Goal: Task Accomplishment & Management: Use online tool/utility

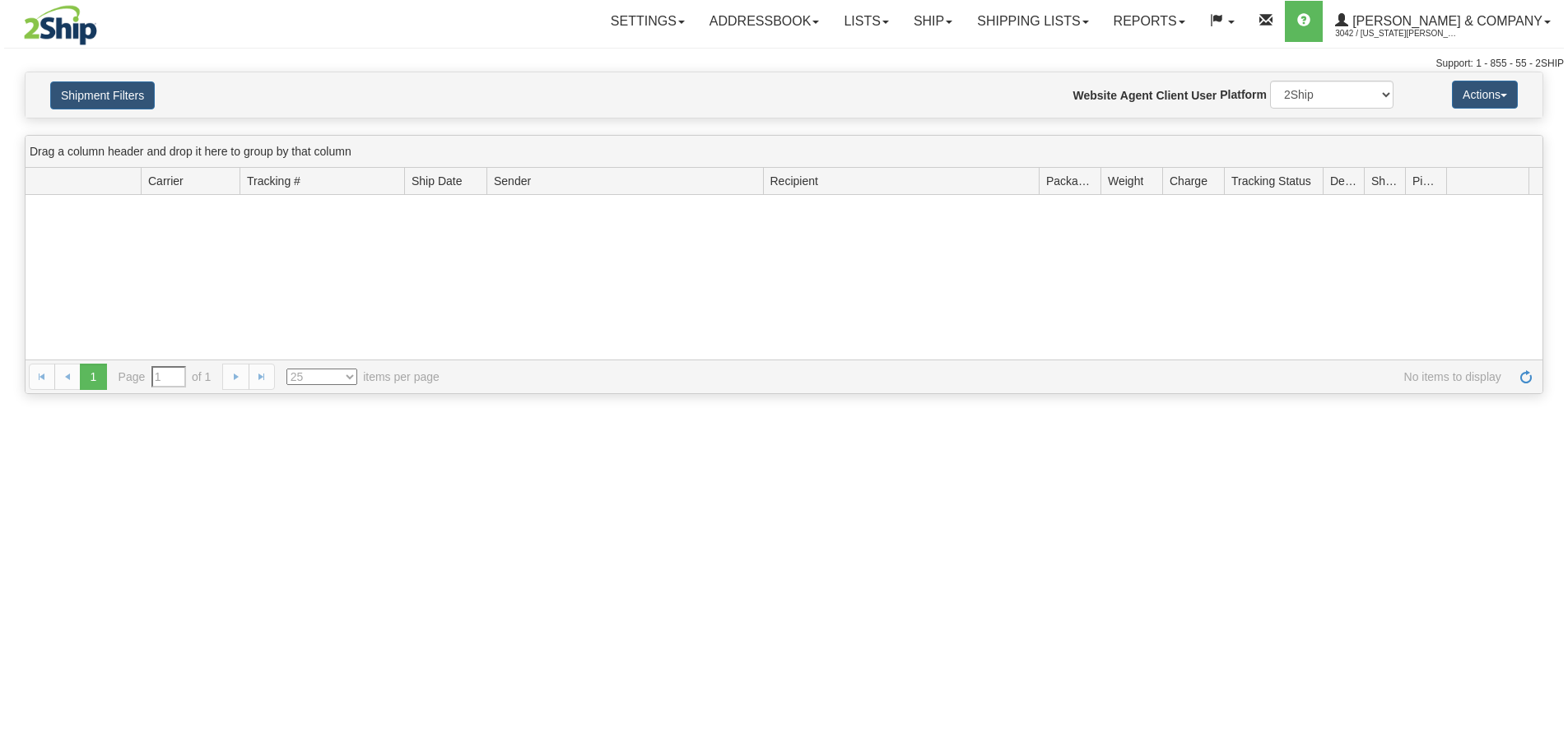
type input "From [DATE] To [DATE]"
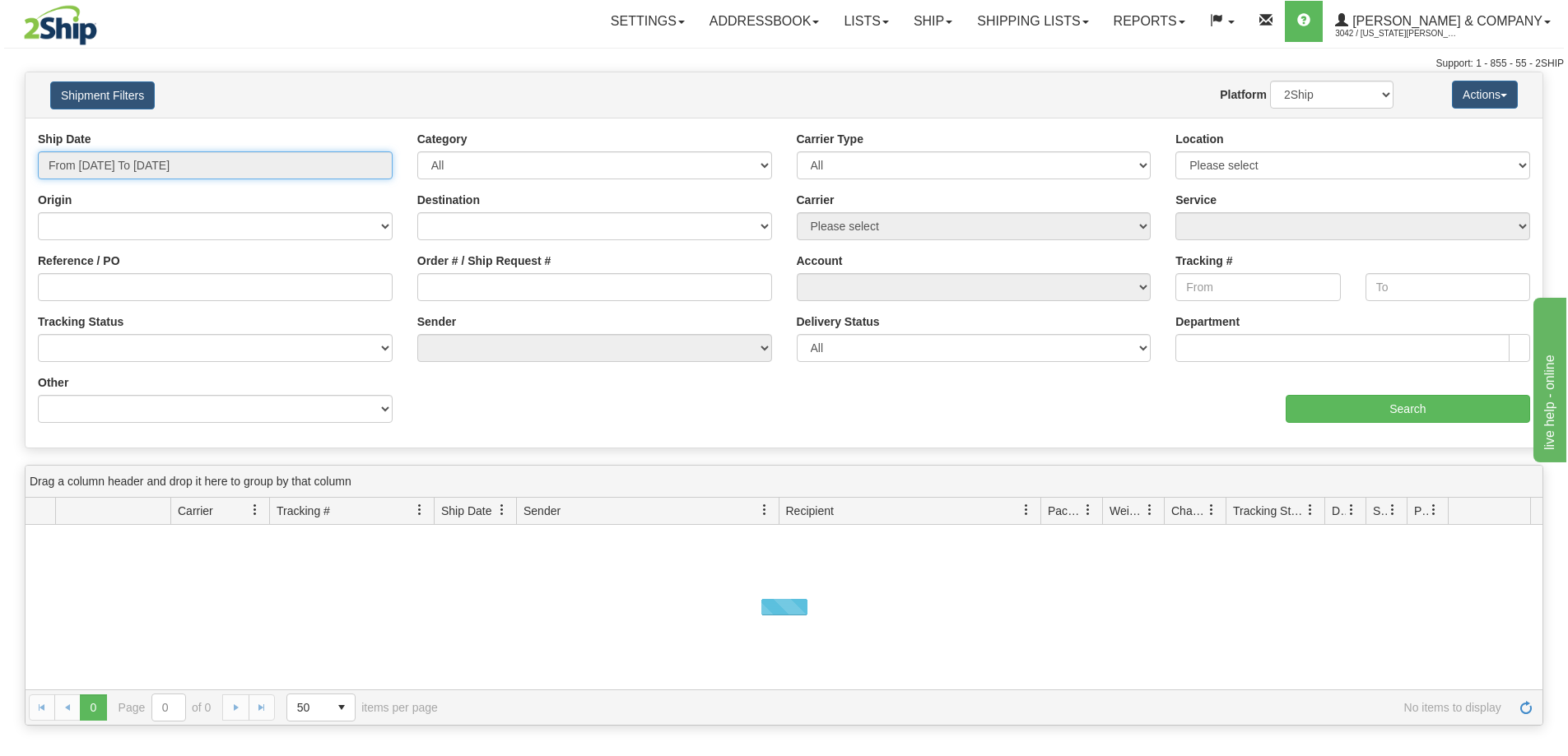
type input "[DATE]"
click at [203, 169] on input "From 08/13/2025 To 08/14/2025" at bounding box center [216, 166] width 355 height 28
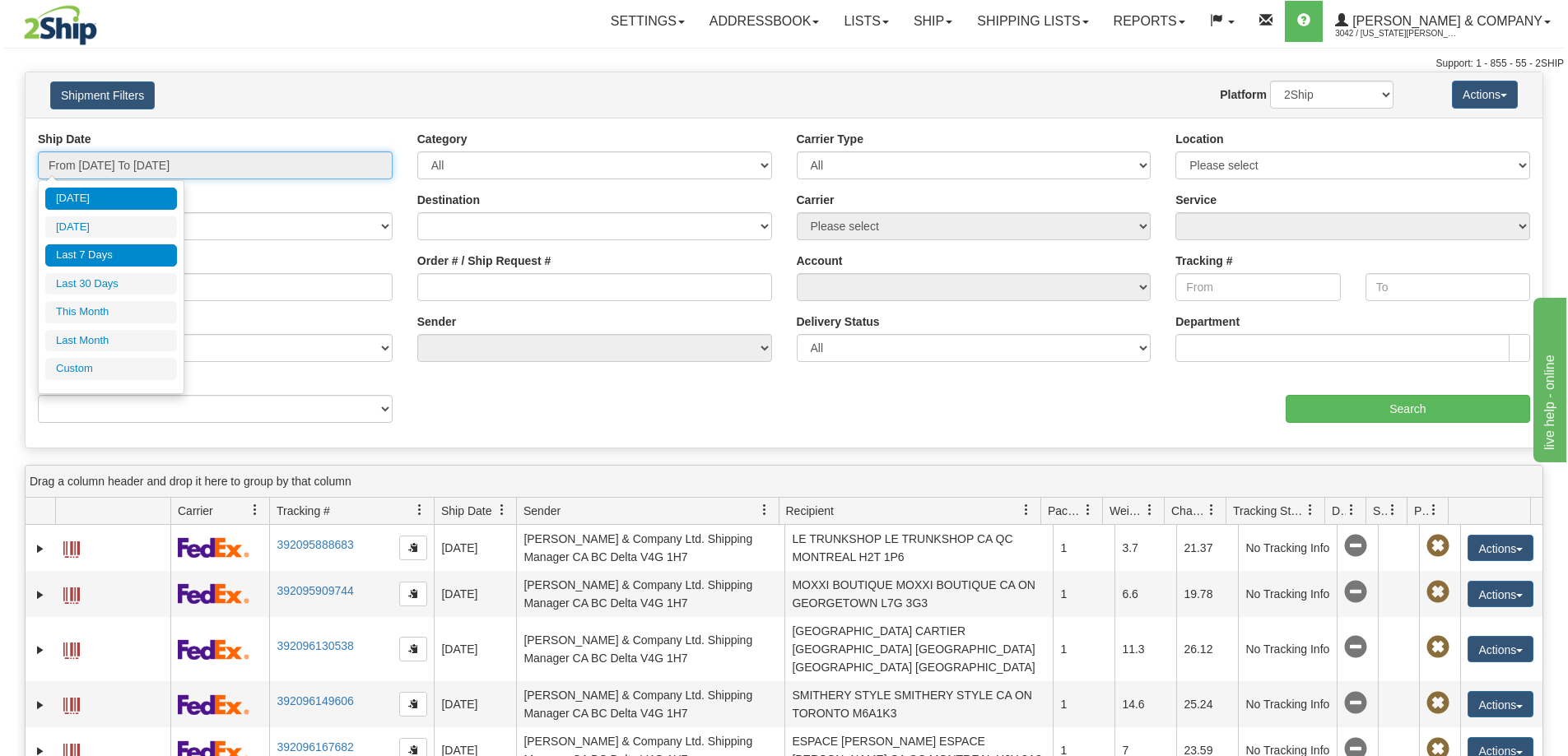
type input "08/13/2025"
type input "08/08/2025"
type input "[DATE]"
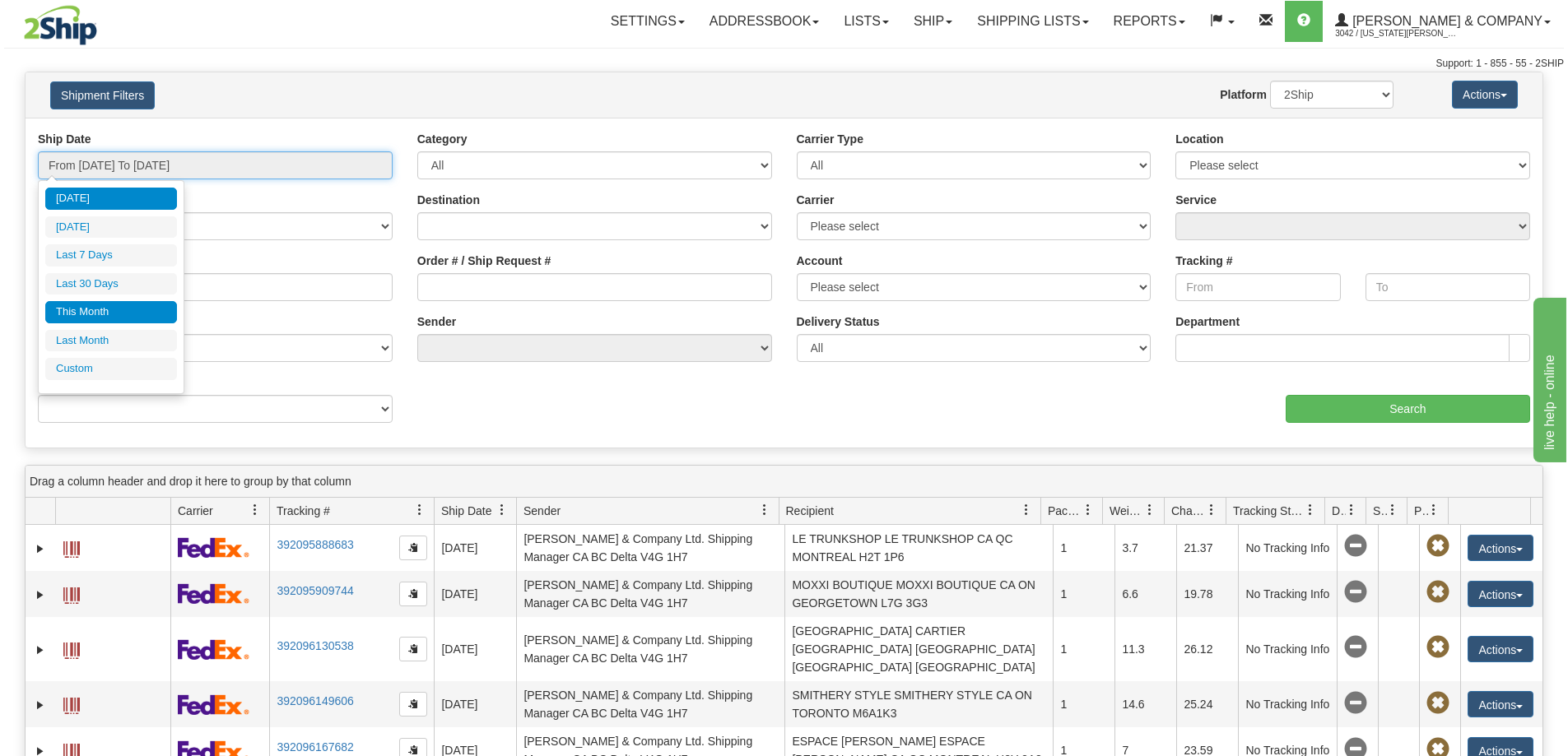
type input "08/01/2025"
type input "08/31/2025"
type input "[DATE]"
type input "07/01/2025"
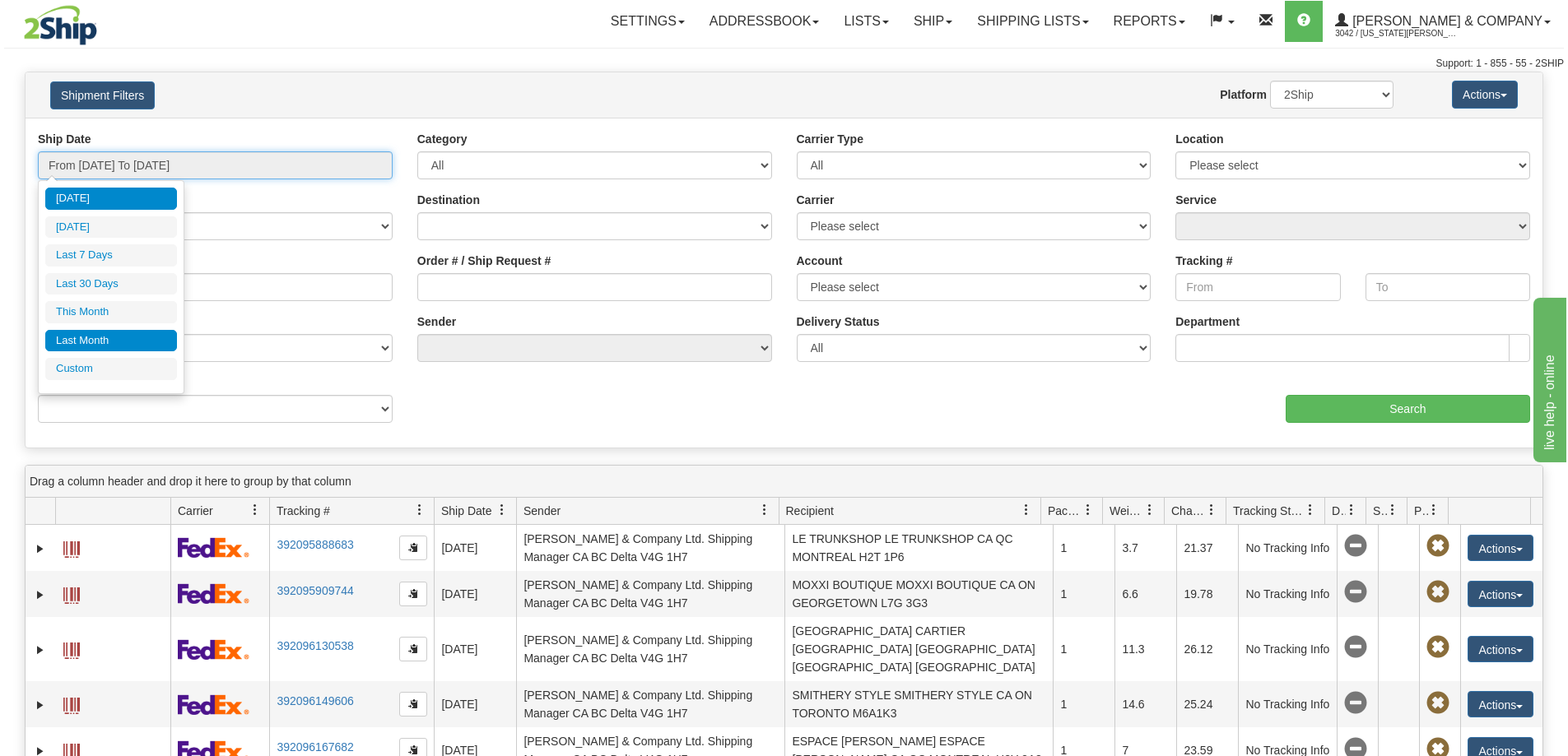
type input "07/31/2025"
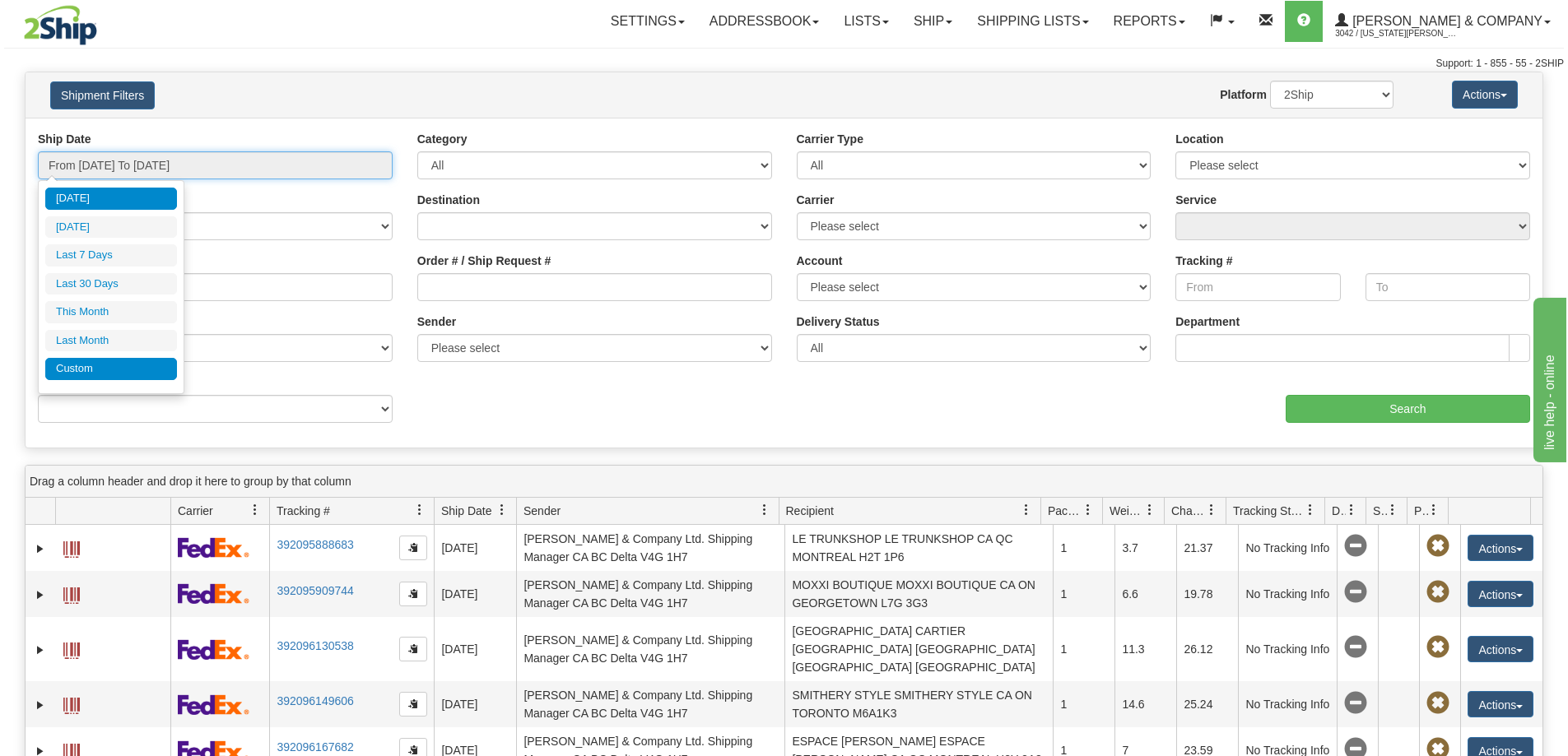
type input "[DATE]"
click at [107, 370] on li "Custom" at bounding box center [111, 368] width 131 height 22
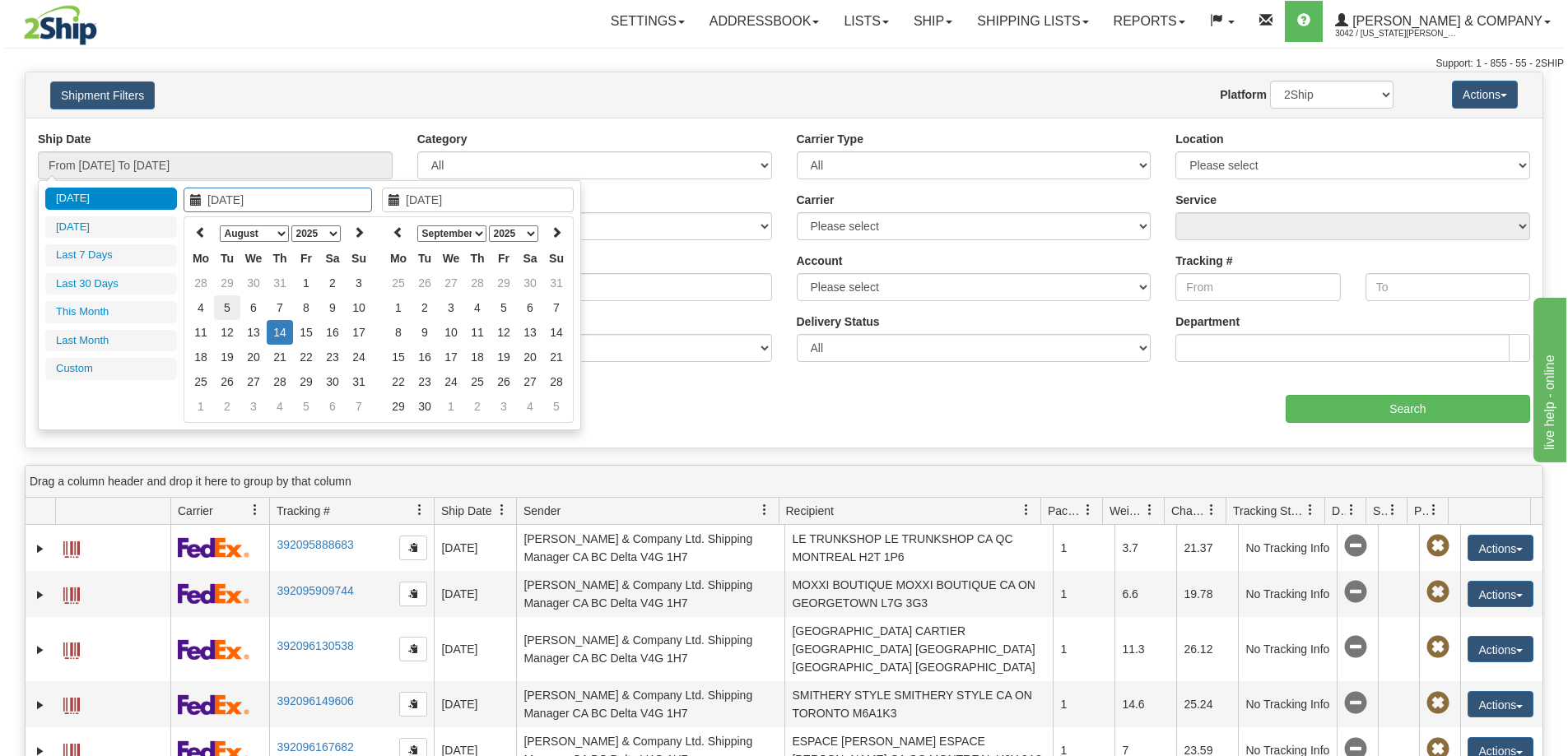
type input "07/01/2025"
type input "07/31/2025"
type input "[DATE]"
type input "08/13/2025"
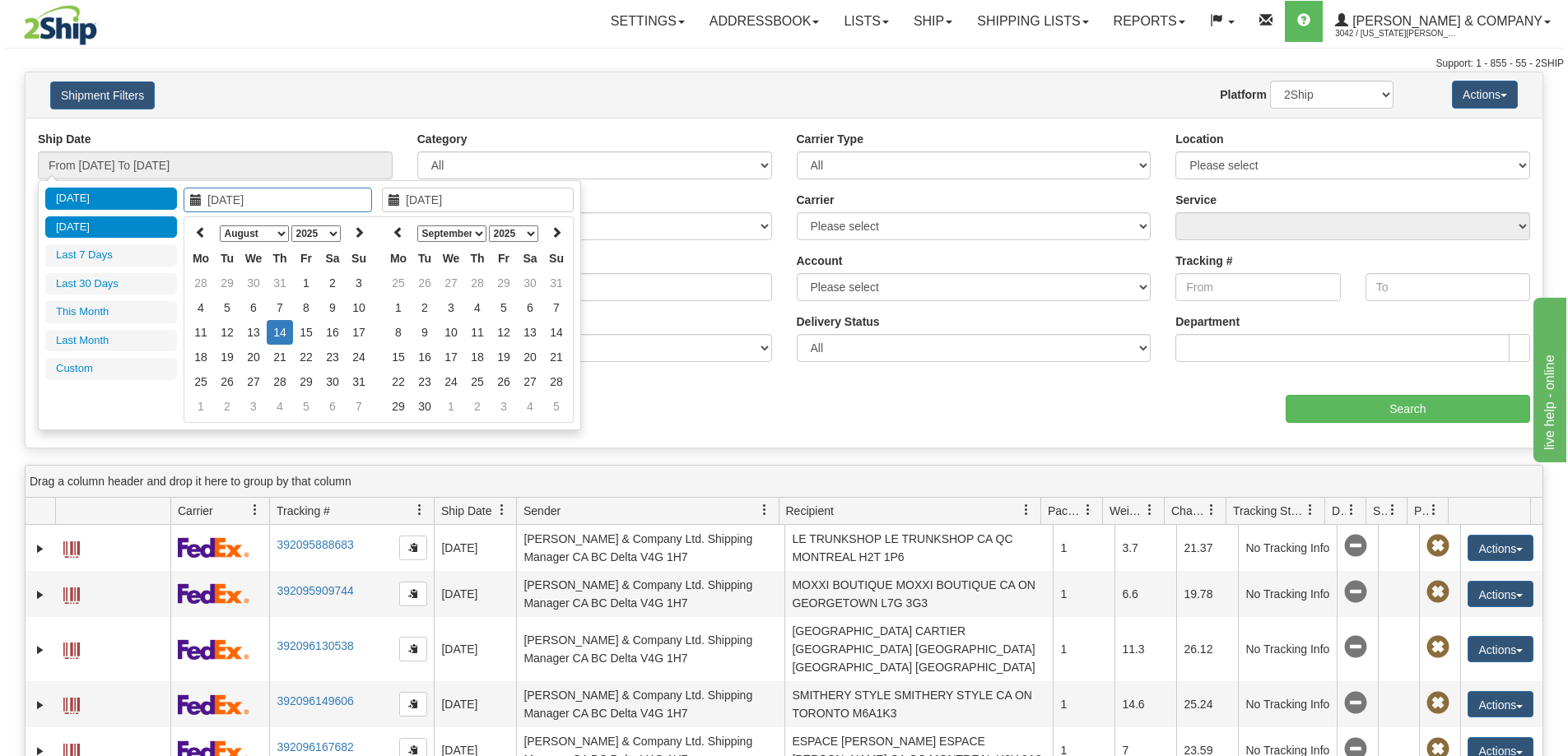
type input "08/13/2025"
click at [96, 220] on li "Yesterday" at bounding box center [111, 227] width 131 height 22
type input "From 08/13/2025 To 08/13/2025"
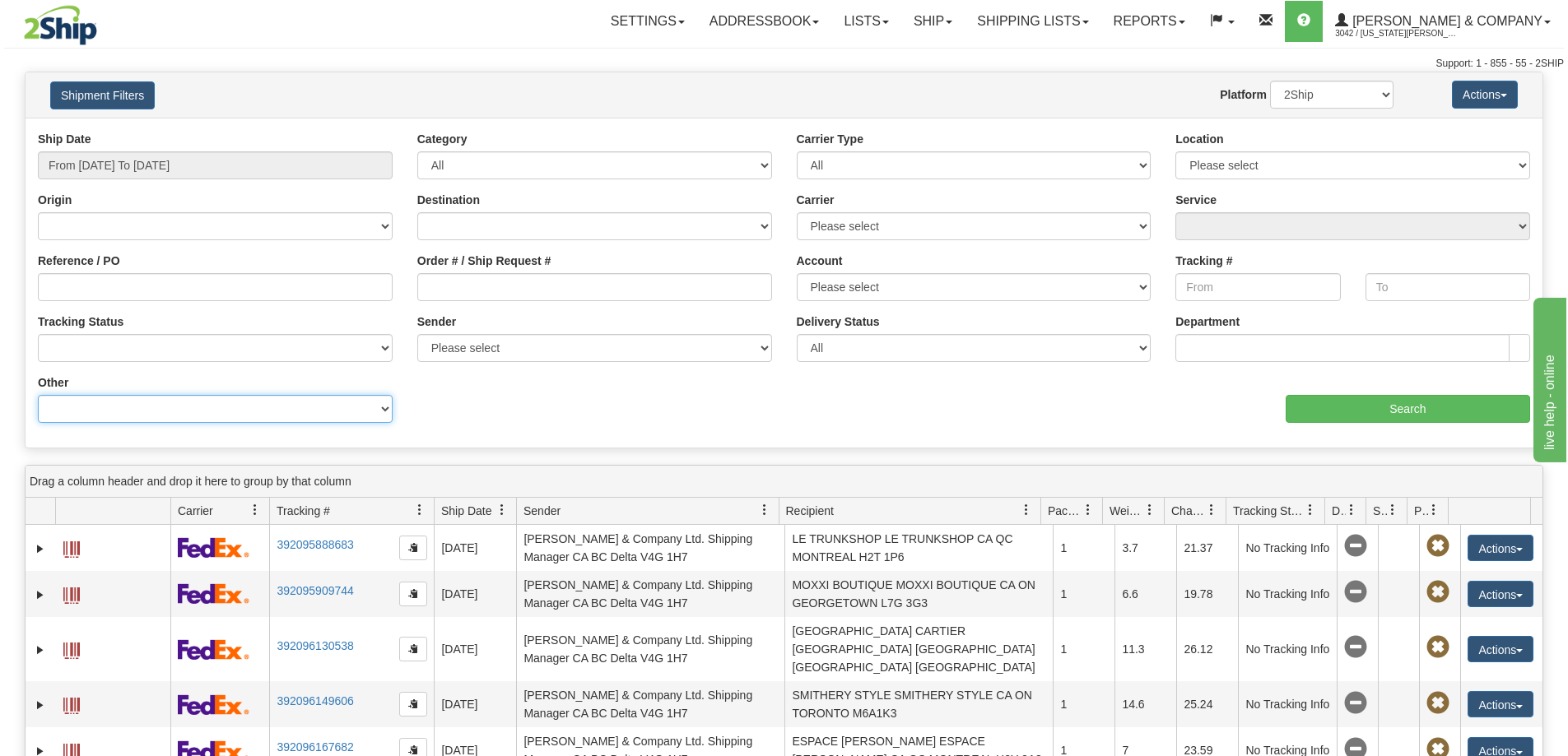
click at [138, 403] on select "Billing Account # Billing Type BOL # (LTL) Commodity Or Documents Consolidation…" at bounding box center [216, 409] width 355 height 28
select select "Recipient_Company"
click at [38, 395] on select "Billing Account # Billing Type BOL # (LTL) Commodity Or Documents Consolidation…" at bounding box center [216, 409] width 355 height 28
click at [526, 423] on div "Value" at bounding box center [594, 405] width 379 height 61
click at [516, 412] on input "Value" at bounding box center [595, 409] width 355 height 28
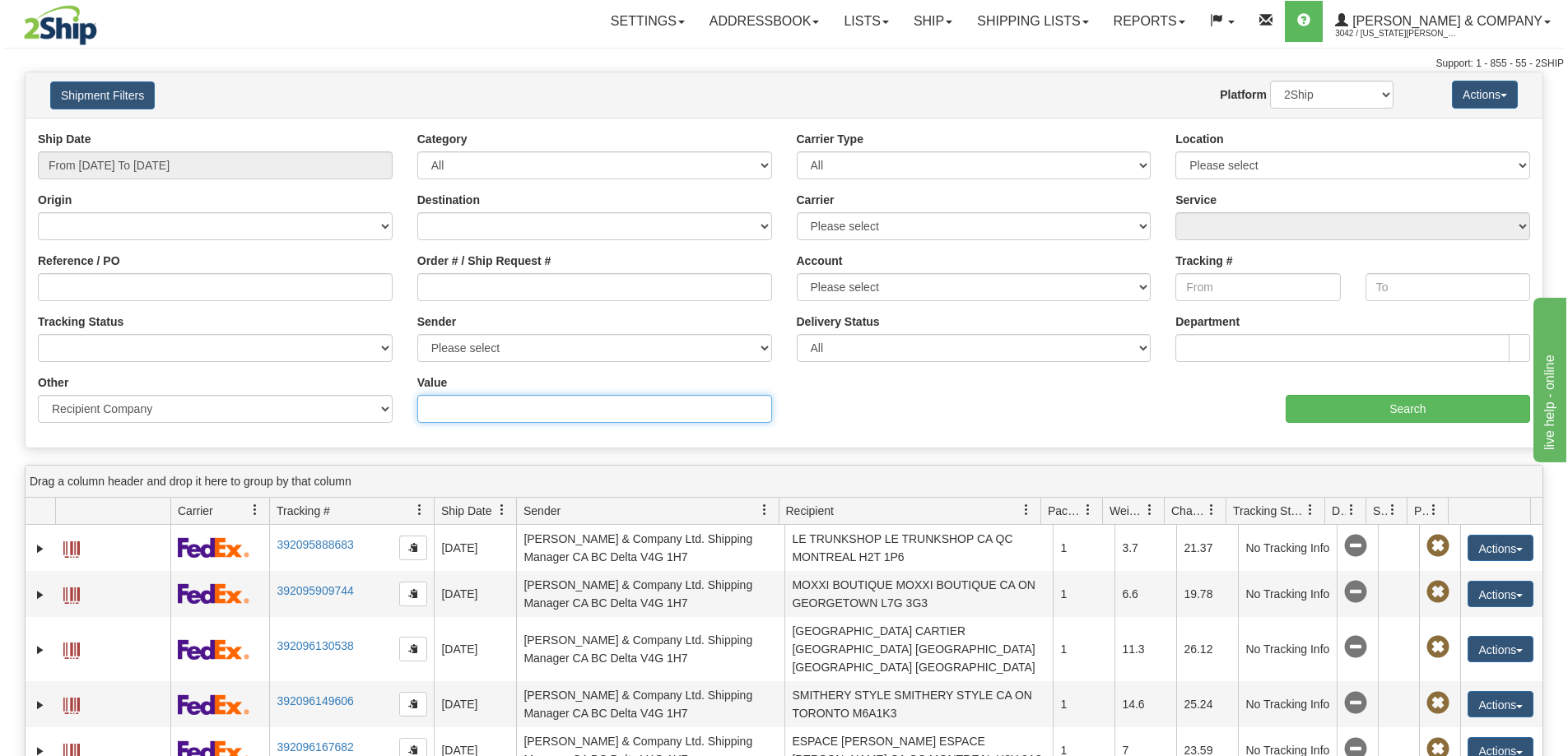
paste input "MANTRA YOGA"
type input "MANTRA YOGA"
click at [1350, 403] on input "Search" at bounding box center [1407, 409] width 244 height 28
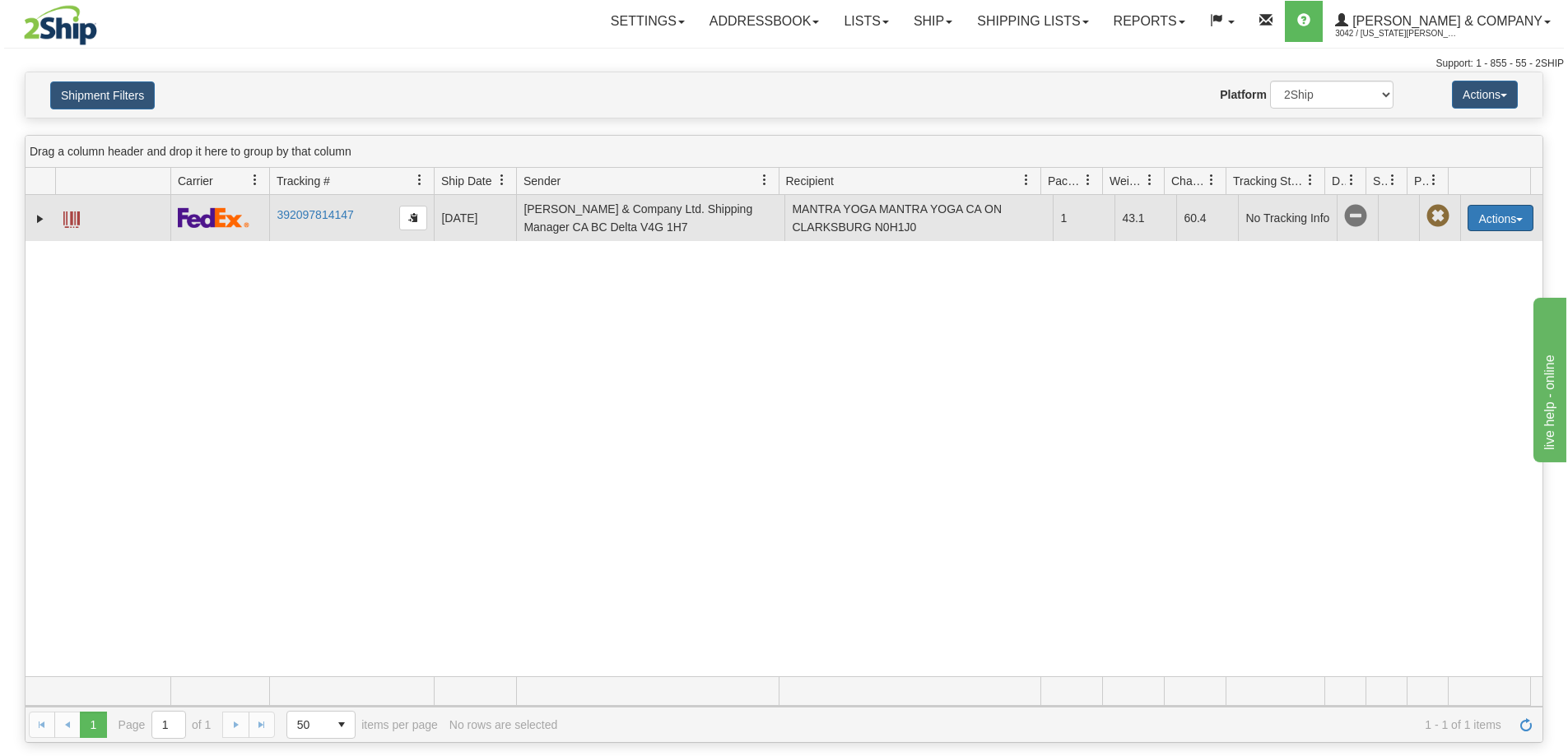
click at [1468, 213] on button "Actions" at bounding box center [1501, 218] width 66 height 27
click at [1452, 246] on link "Repeat" at bounding box center [1467, 248] width 131 height 21
